Goal: Task Accomplishment & Management: Use online tool/utility

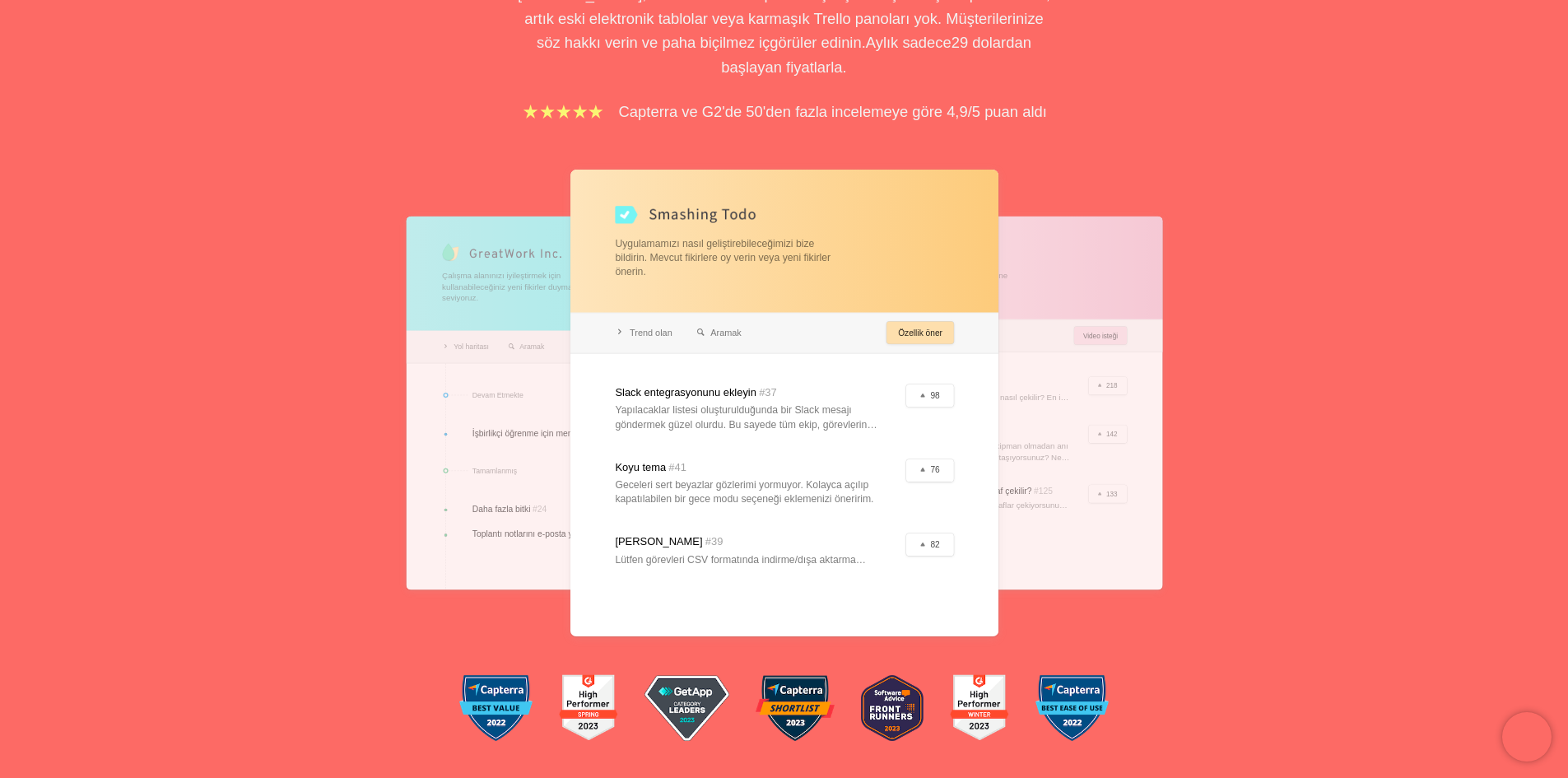
scroll to position [329, 0]
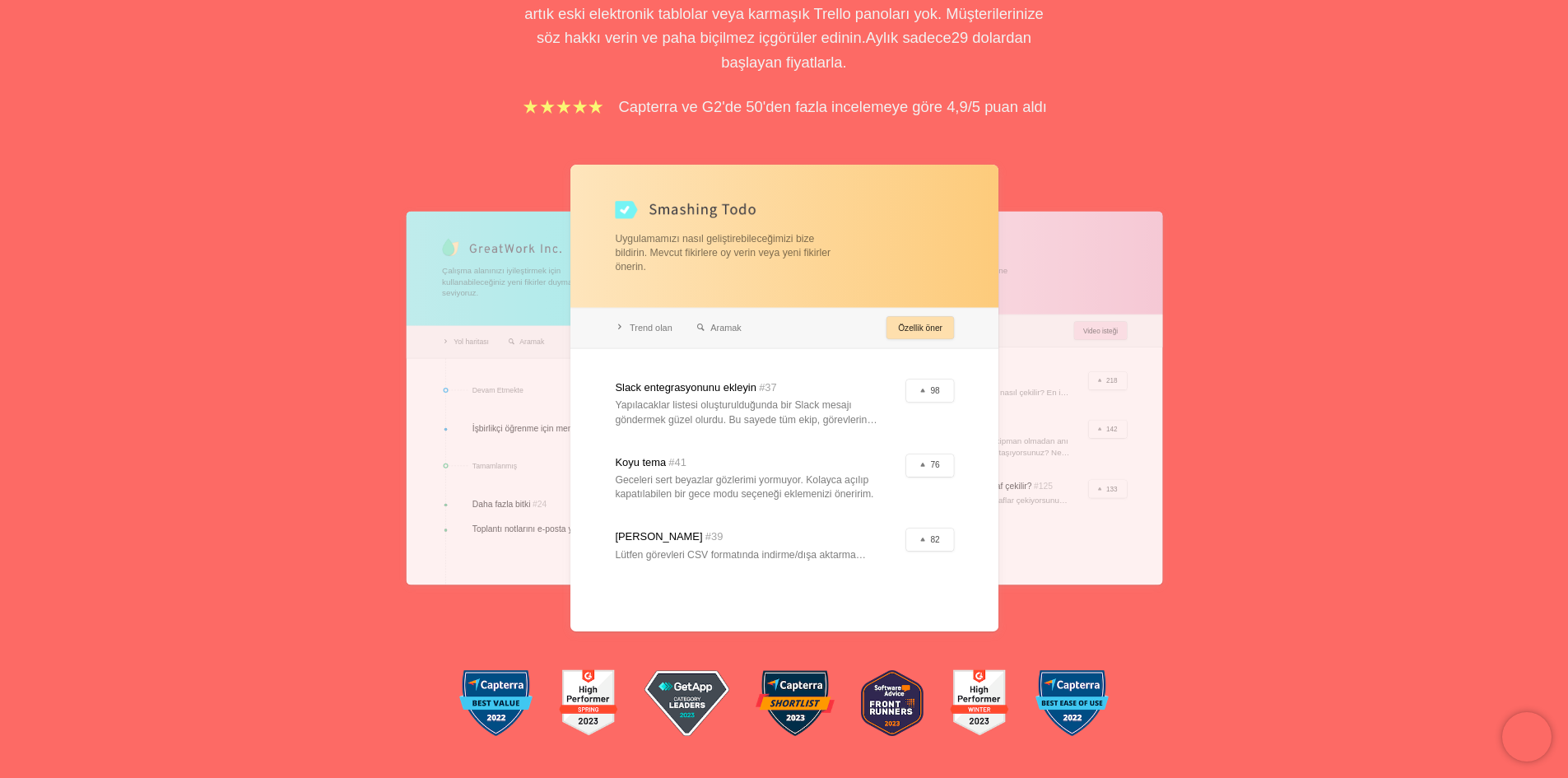
click at [910, 323] on div at bounding box center [784, 398] width 428 height 467
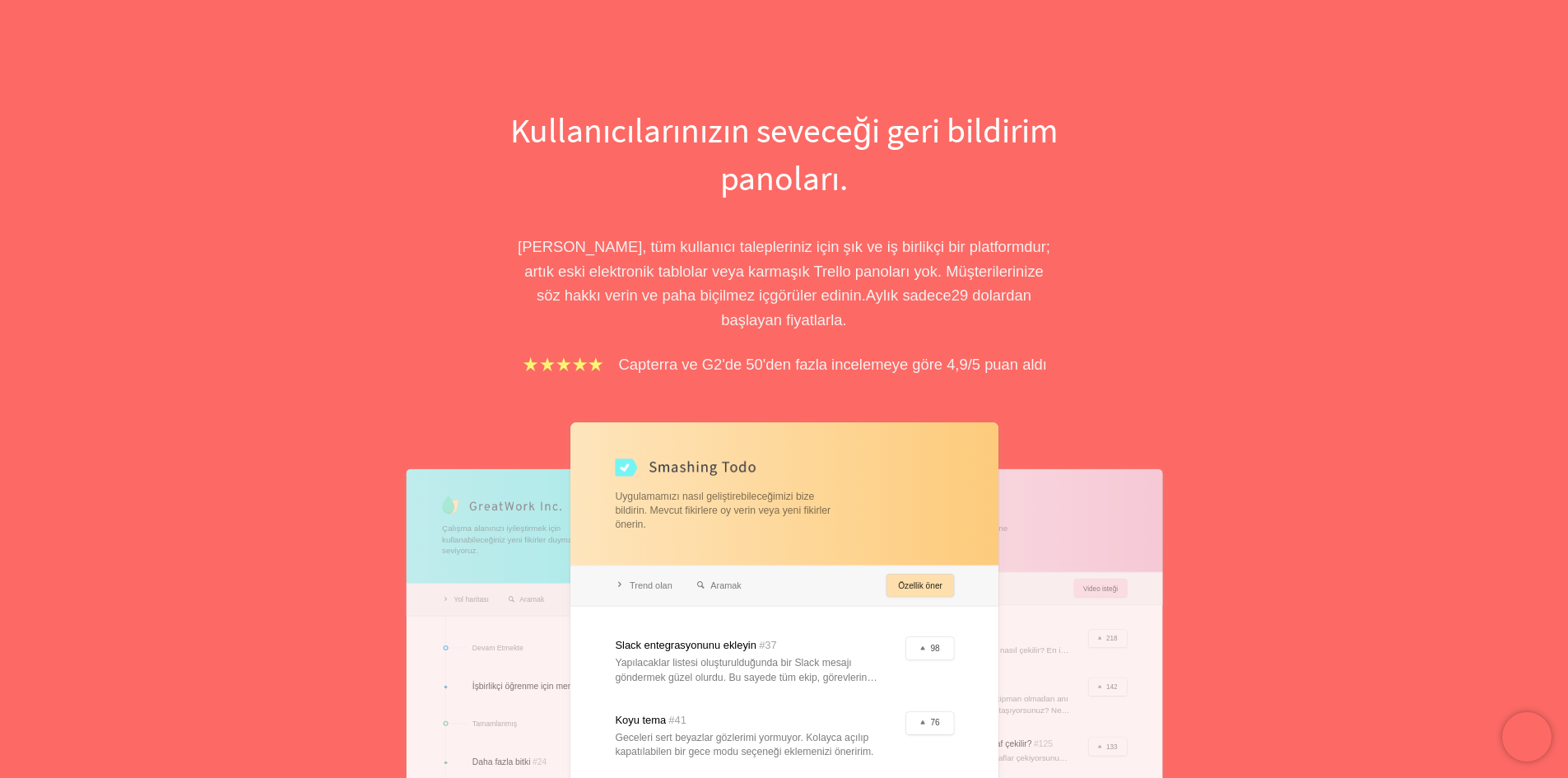
scroll to position [0, 0]
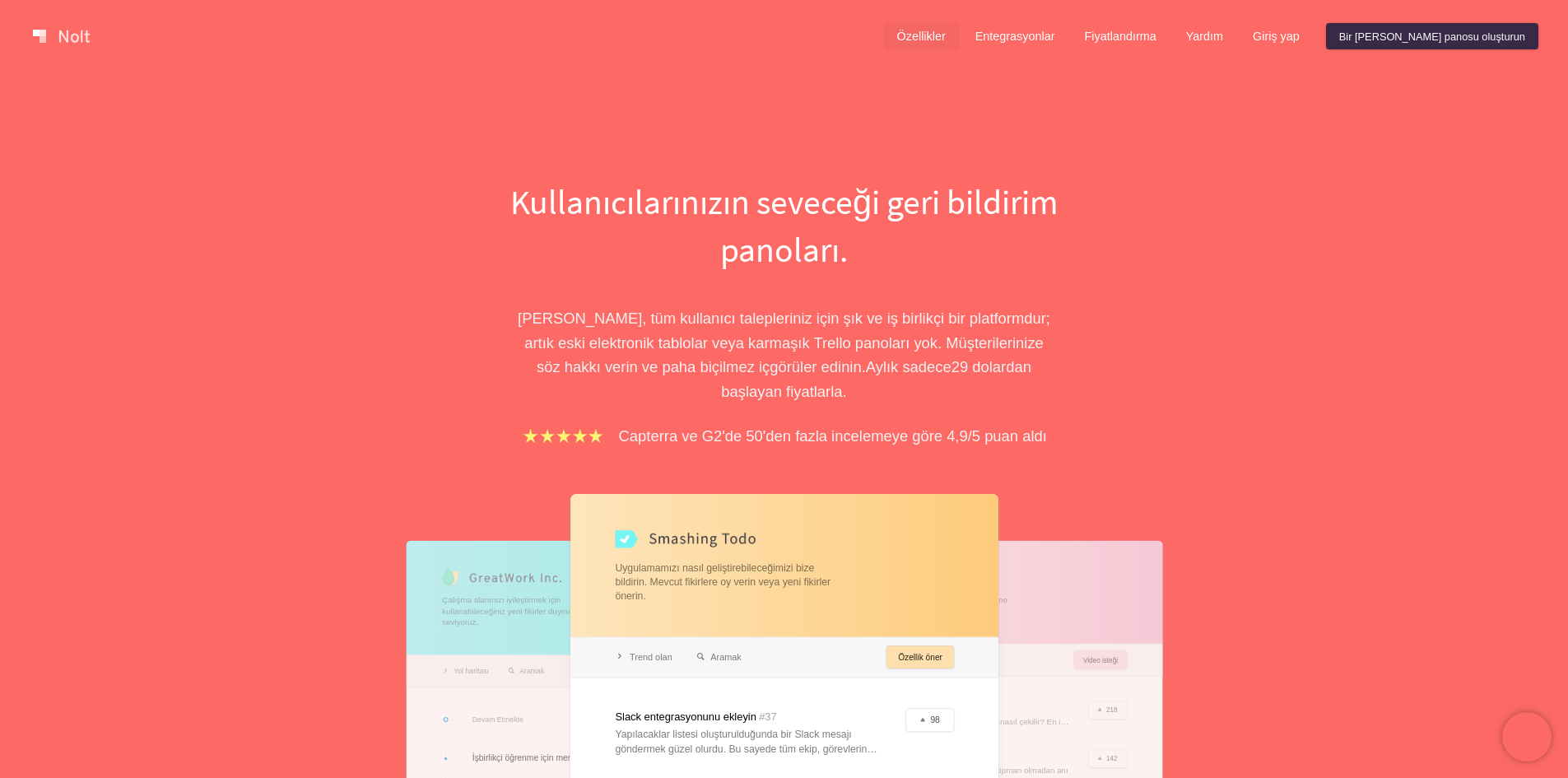
click at [945, 42] on font "Özellikler" at bounding box center [921, 37] width 49 height 13
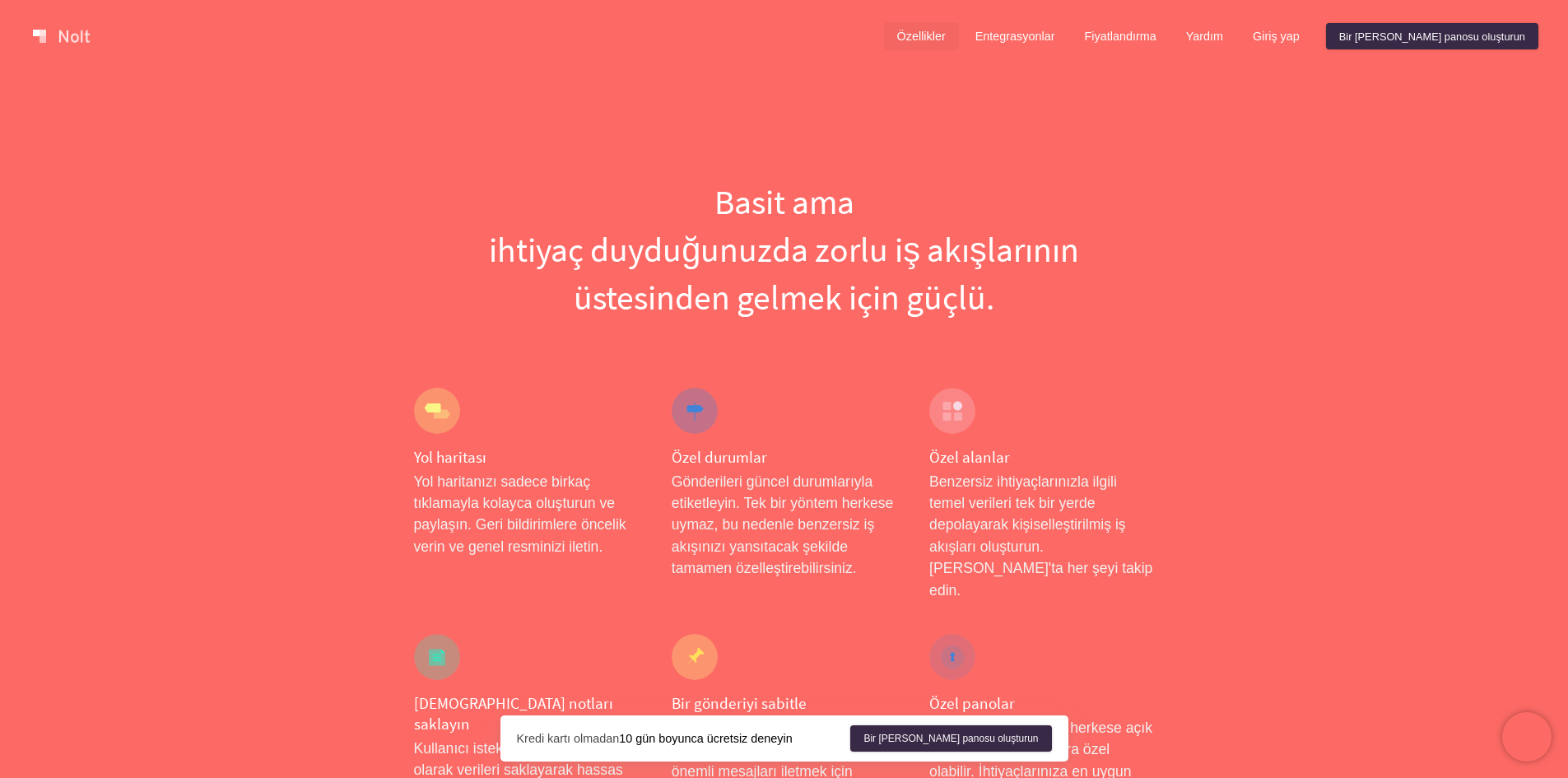
click at [1082, 19] on div "Özellikler Entegrasyonlar Fiyatlandırma Yardım Giriş yap Bir [PERSON_NAME] pano…" at bounding box center [784, 36] width 1568 height 72
click at [1055, 44] on font "Entegrasyonlar" at bounding box center [1015, 37] width 80 height 13
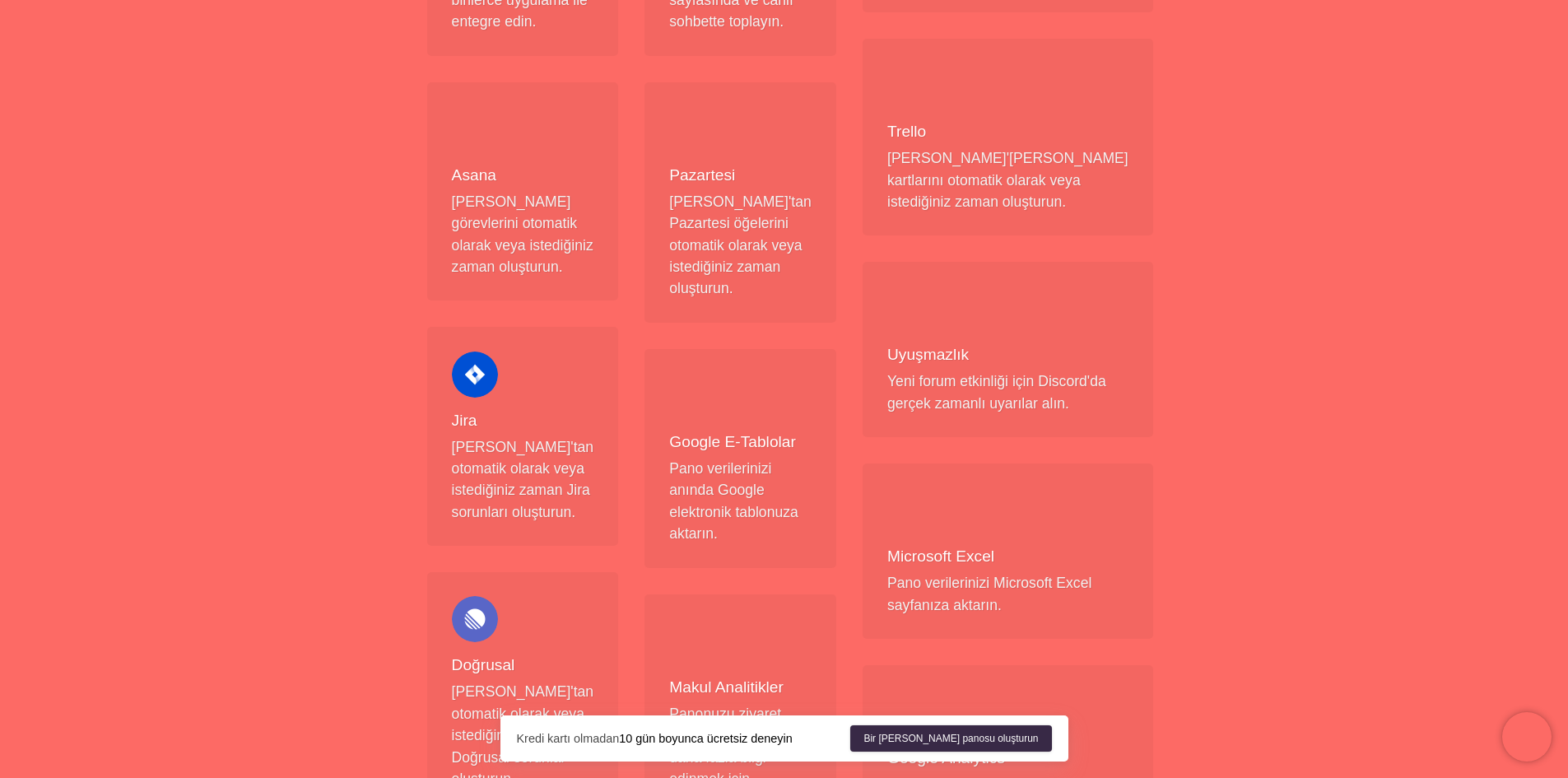
scroll to position [576, 0]
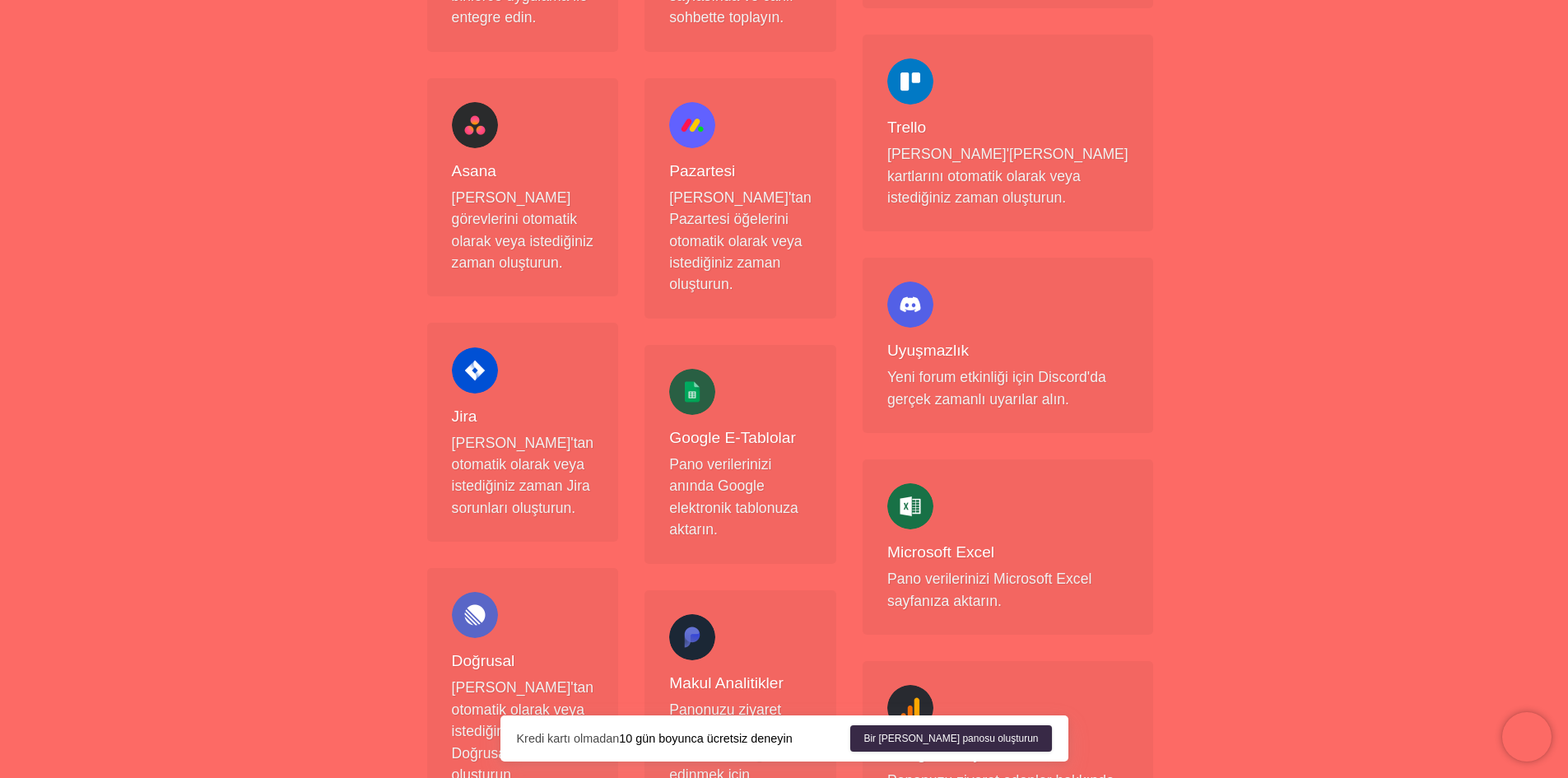
click at [934, 296] on div at bounding box center [910, 304] width 46 height 46
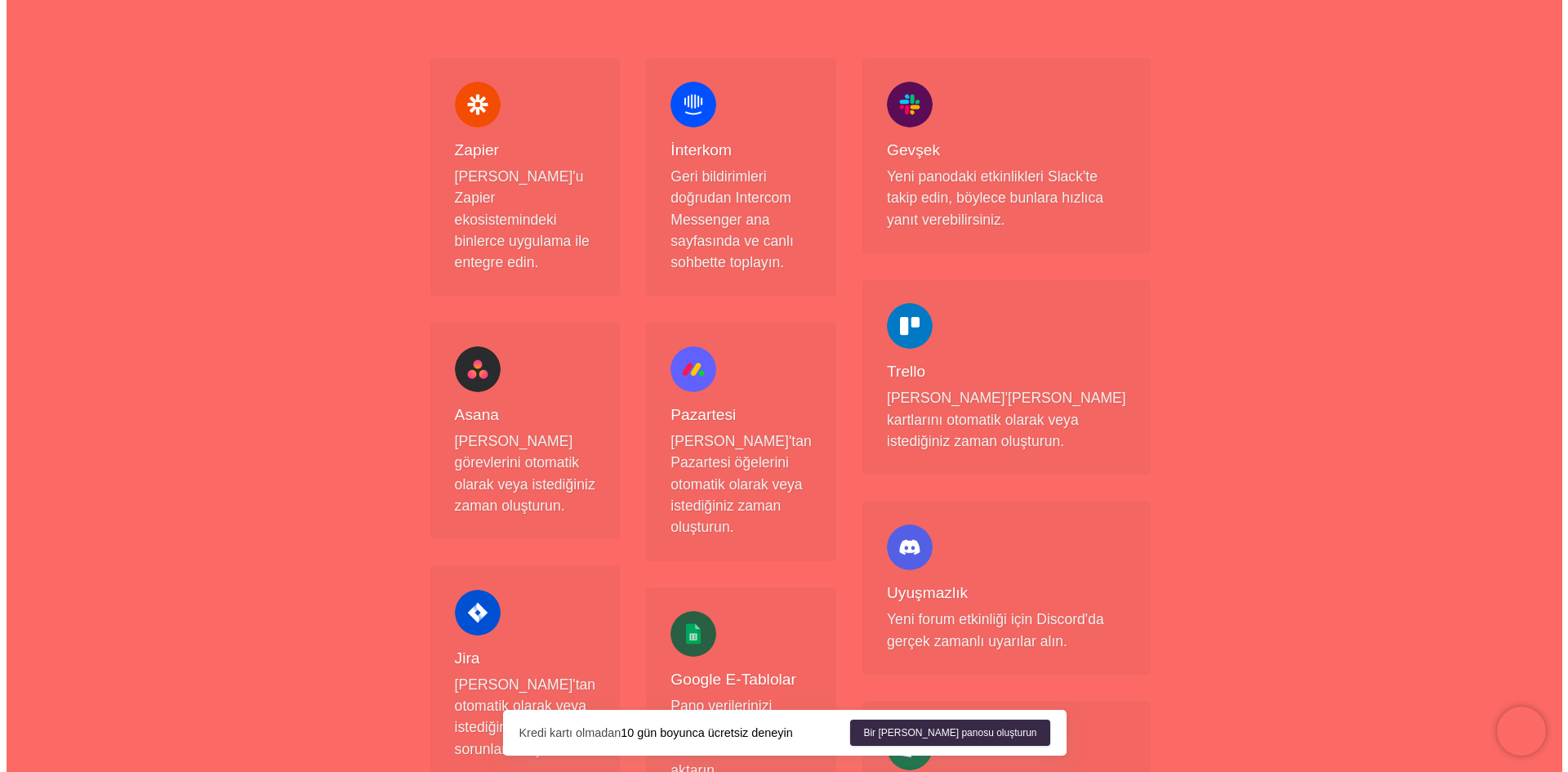
scroll to position [0, 0]
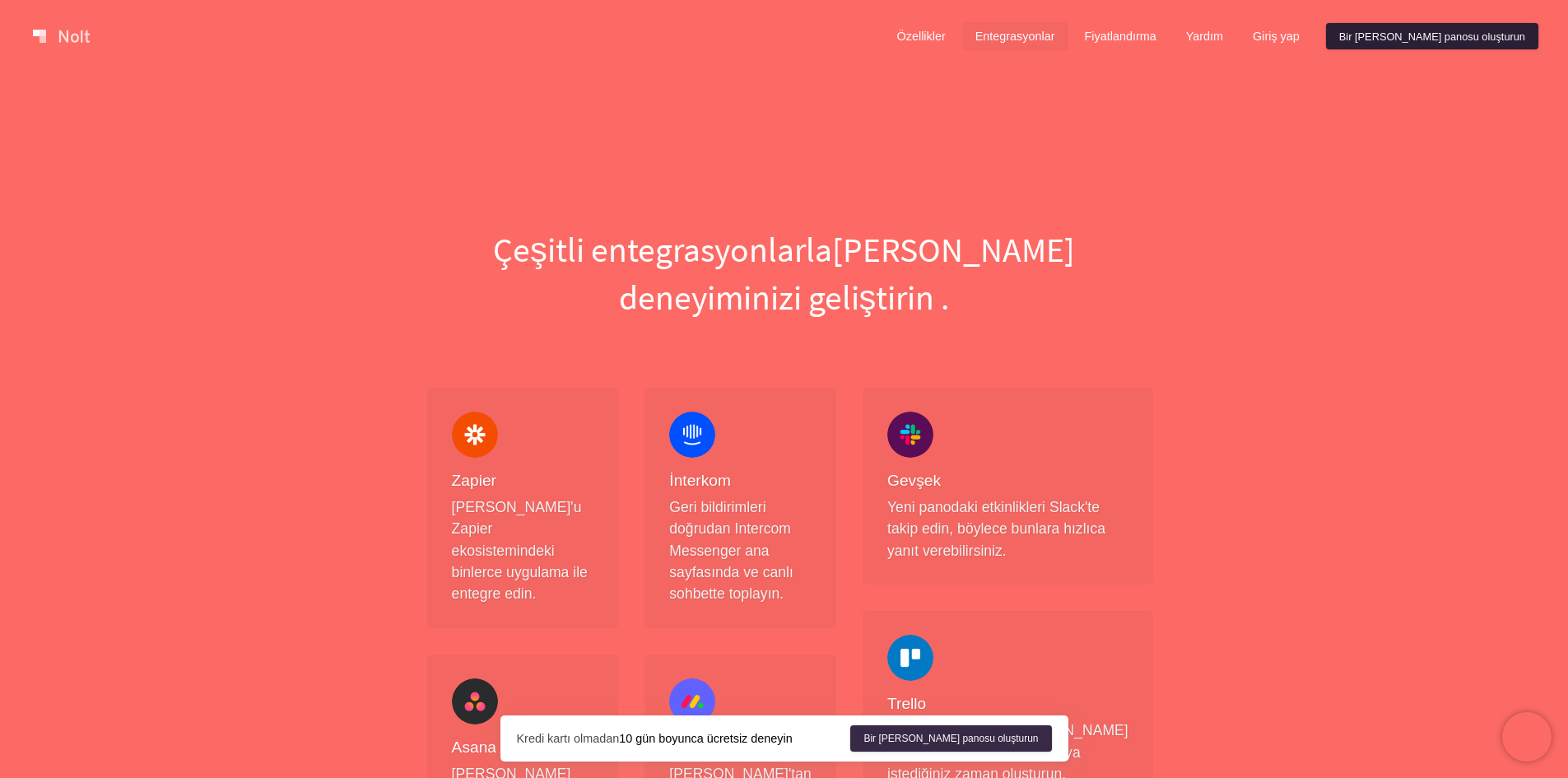
click at [1441, 39] on font "Bir [PERSON_NAME] panosu oluşturun" at bounding box center [1432, 36] width 186 height 12
